Goal: Use online tool/utility: Utilize a website feature to perform a specific function

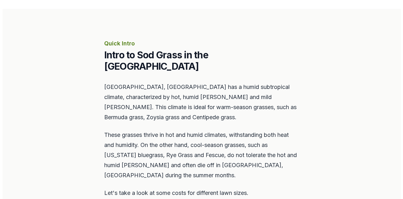
scroll to position [315, 0]
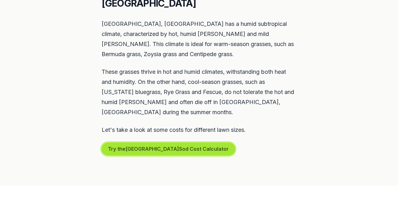
click at [156, 142] on button "Try the Cleveland Sod Cost Calculator" at bounding box center [168, 148] width 133 height 13
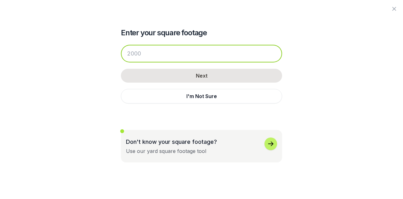
click at [183, 52] on input "number" at bounding box center [201, 54] width 161 height 18
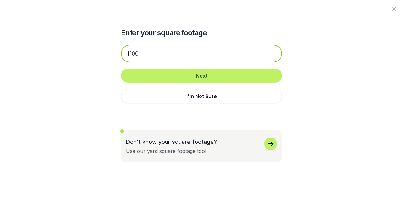
type input "1100"
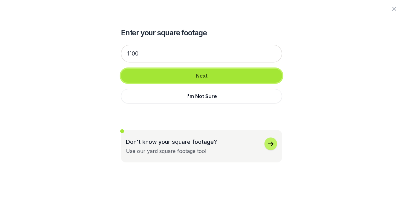
click at [198, 74] on button "Next" at bounding box center [201, 76] width 161 height 14
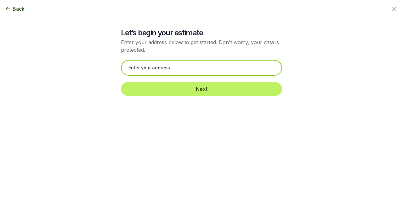
click at [167, 70] on input "text" at bounding box center [201, 68] width 161 height 16
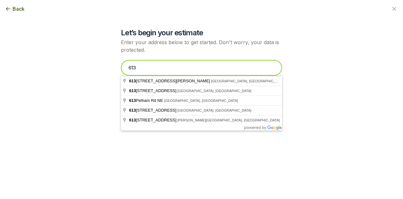
click at [191, 70] on input "613" at bounding box center [201, 68] width 161 height 16
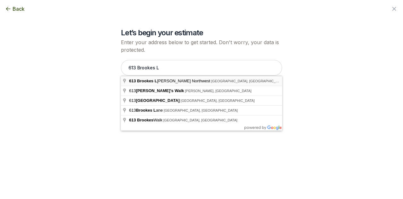
type input "[STREET_ADDRESS]"
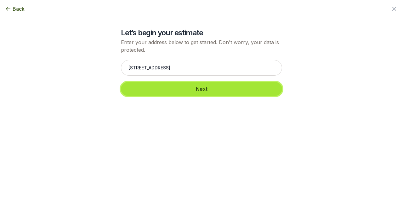
click at [199, 93] on button "Next" at bounding box center [201, 89] width 161 height 14
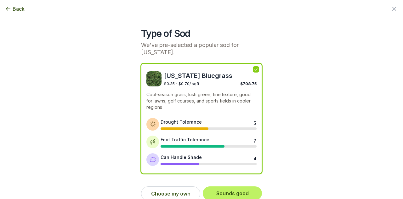
scroll to position [6, 0]
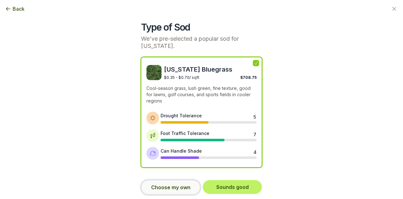
click at [170, 183] on button "Choose my own" at bounding box center [170, 187] width 59 height 14
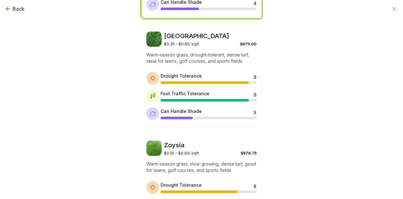
scroll to position [164, 0]
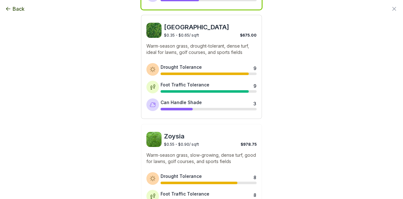
click at [150, 30] on img at bounding box center [153, 30] width 15 height 15
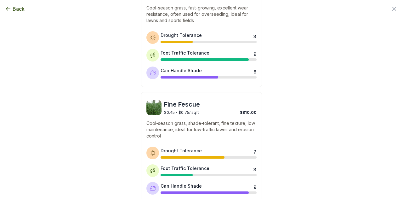
scroll to position [568, 0]
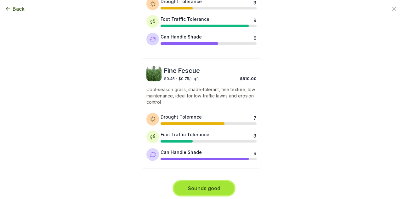
click at [199, 185] on button "Sounds good" at bounding box center [204, 188] width 60 height 14
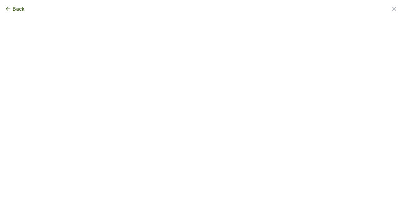
scroll to position [0, 0]
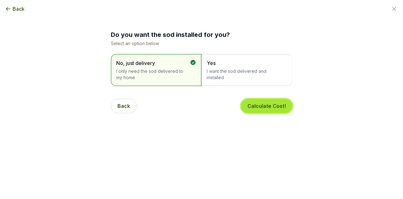
click at [269, 105] on button "Calculate Cost!" at bounding box center [266, 106] width 51 height 14
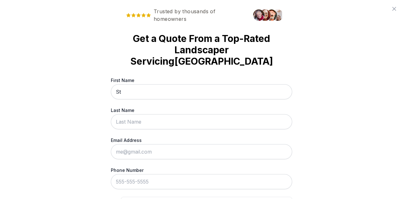
type input "S"
type input "[PERSON_NAME]"
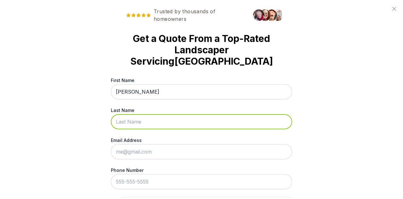
type input "[PERSON_NAME]"
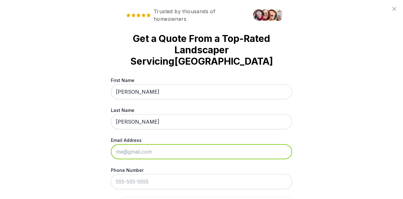
type input "[EMAIL_ADDRESS][DOMAIN_NAME]"
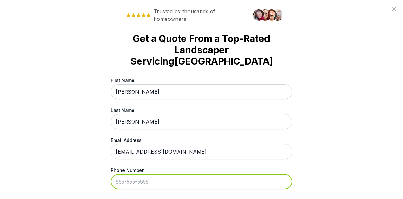
type input "[PHONE_NUMBER]"
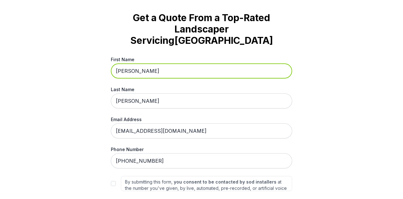
scroll to position [48, 0]
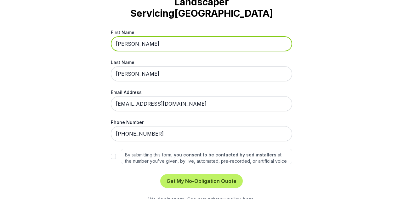
type input "[PERSON_NAME]"
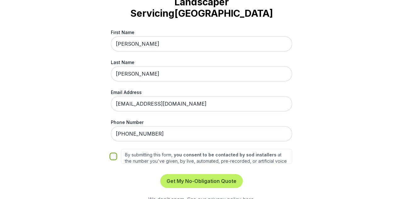
click at [111, 154] on input "By submitting this form, you consent to be contacted by sod installers at the n…" at bounding box center [113, 156] width 5 height 5
checkbox input "true"
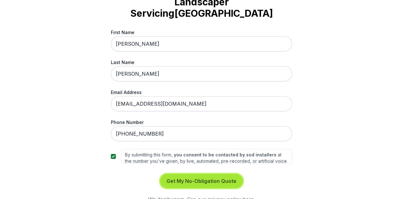
click at [206, 174] on button "Get My No-Obligation Quote" at bounding box center [201, 181] width 82 height 14
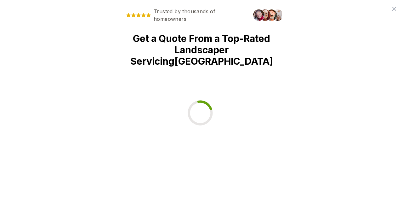
scroll to position [0, 0]
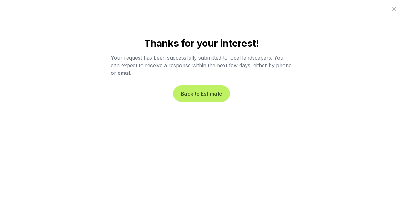
click at [208, 89] on button "Back to Estimate" at bounding box center [201, 94] width 54 height 14
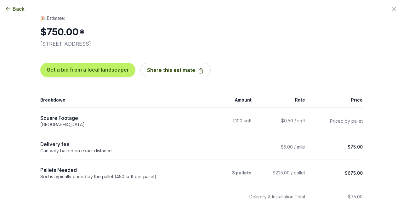
drag, startPoint x: 399, startPoint y: 37, endPoint x: 399, endPoint y: 33, distance: 3.8
